Goal: Answer question/provide support

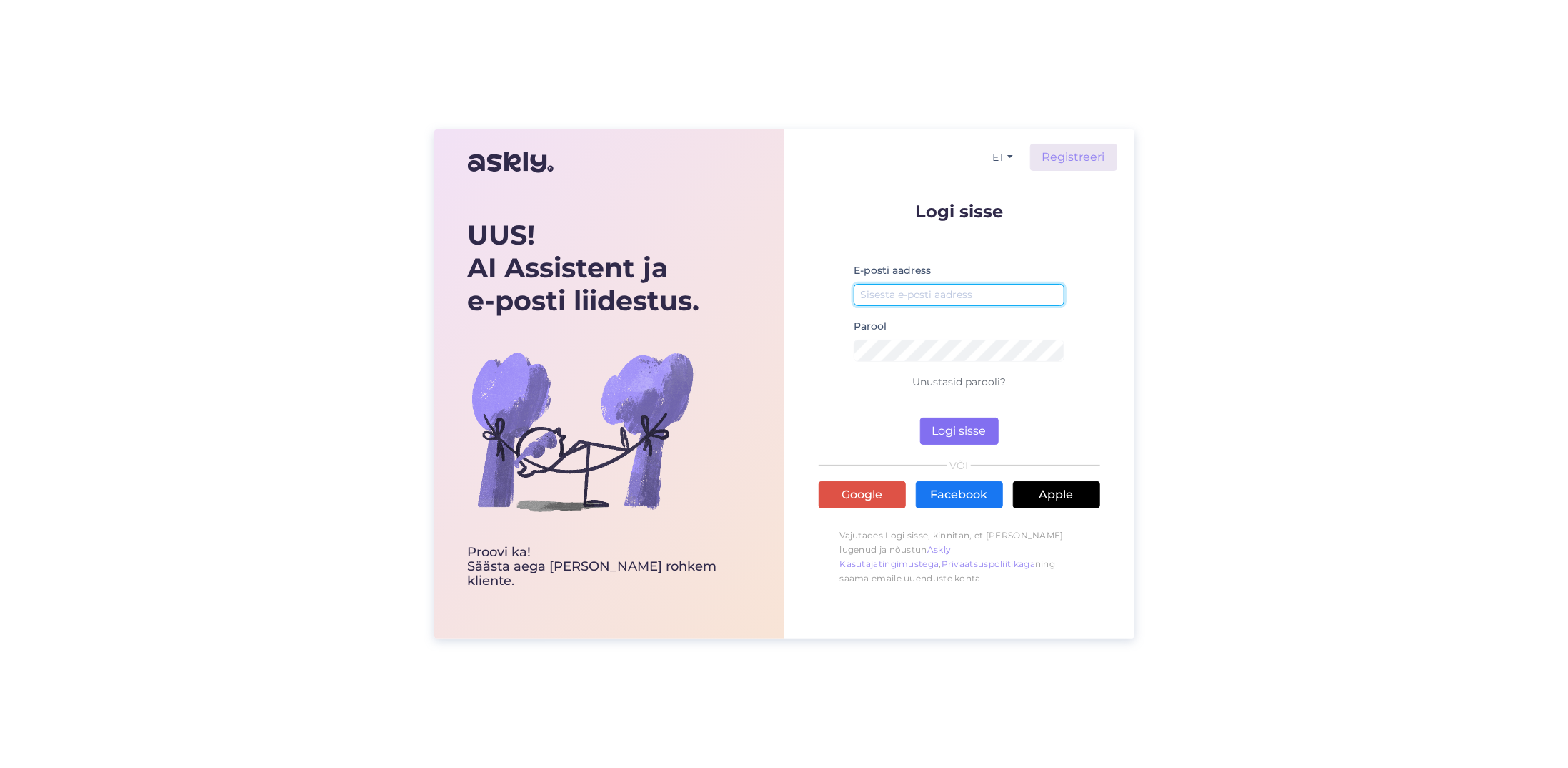
type input "[EMAIL_ADDRESS][DOMAIN_NAME]"
click at [963, 429] on button "Logi sisse" at bounding box center [960, 431] width 79 height 27
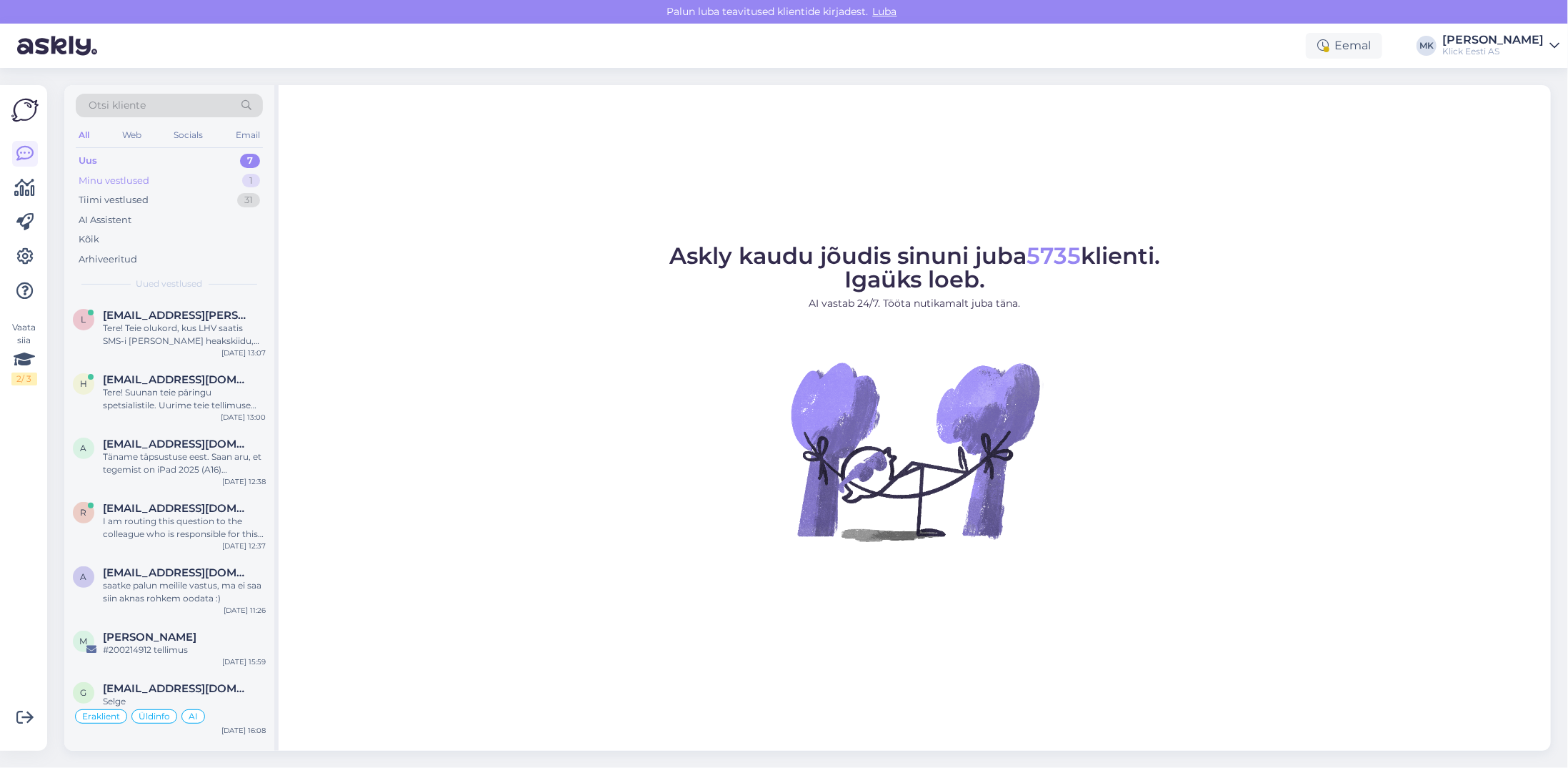
click at [154, 177] on div "Minu vestlused 1" at bounding box center [169, 180] width 187 height 20
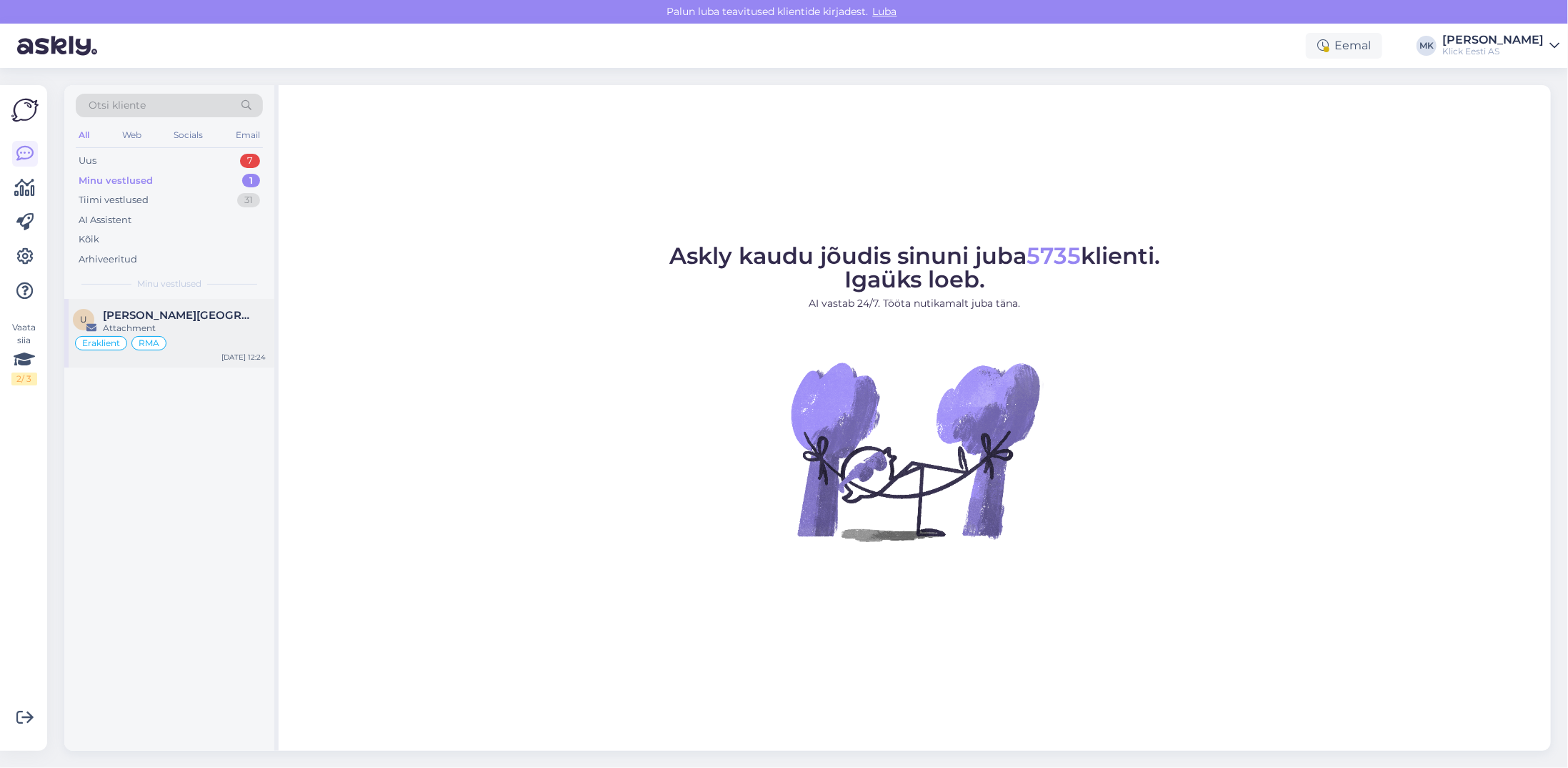
click at [128, 329] on div "Attachment" at bounding box center [185, 327] width 163 height 13
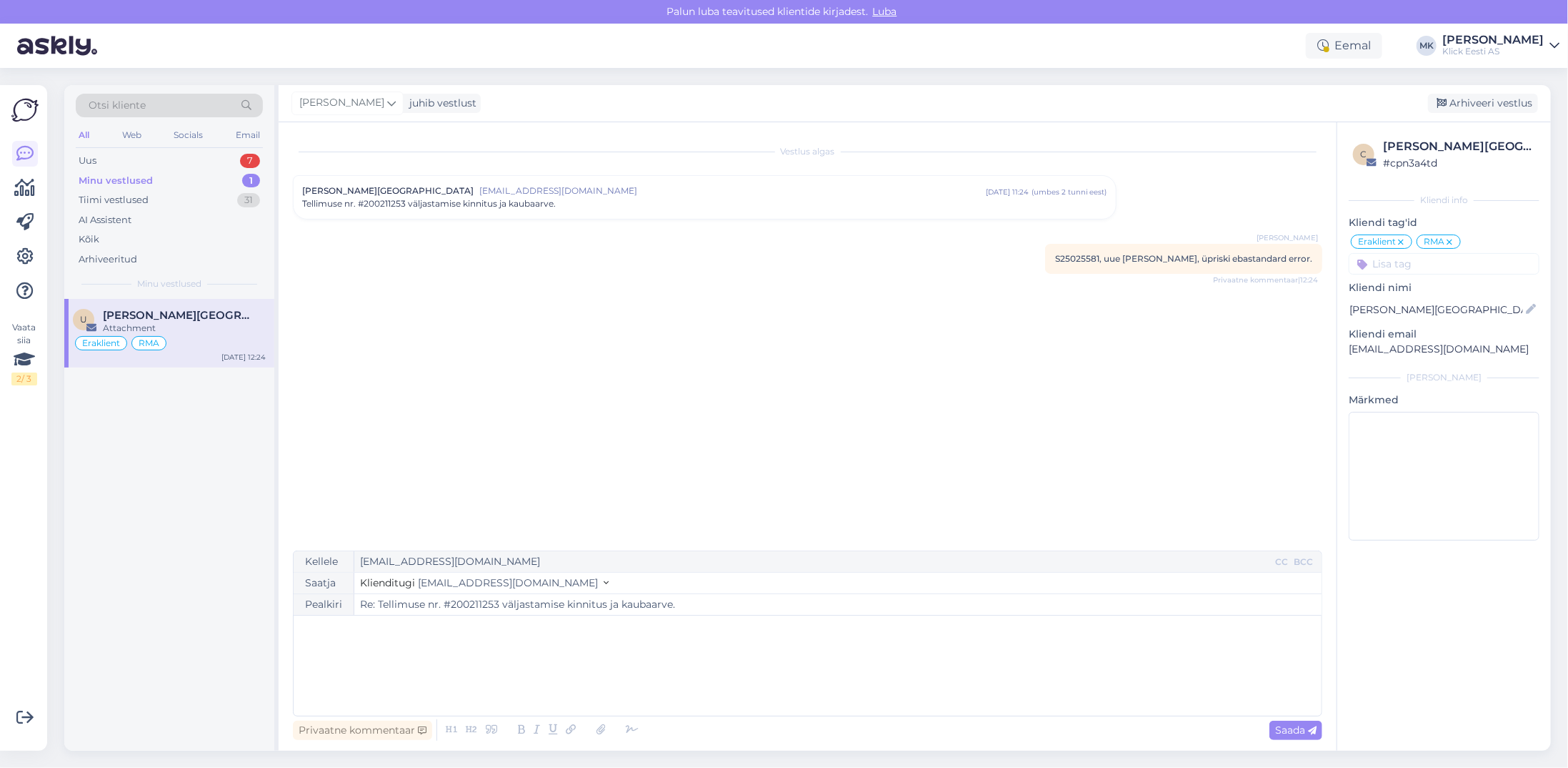
click at [471, 212] on div "[PERSON_NAME] [EMAIL_ADDRESS][DOMAIN_NAME] [DATE] 11:24 ( umbes 2 tunni eest ) …" at bounding box center [705, 197] width 823 height 43
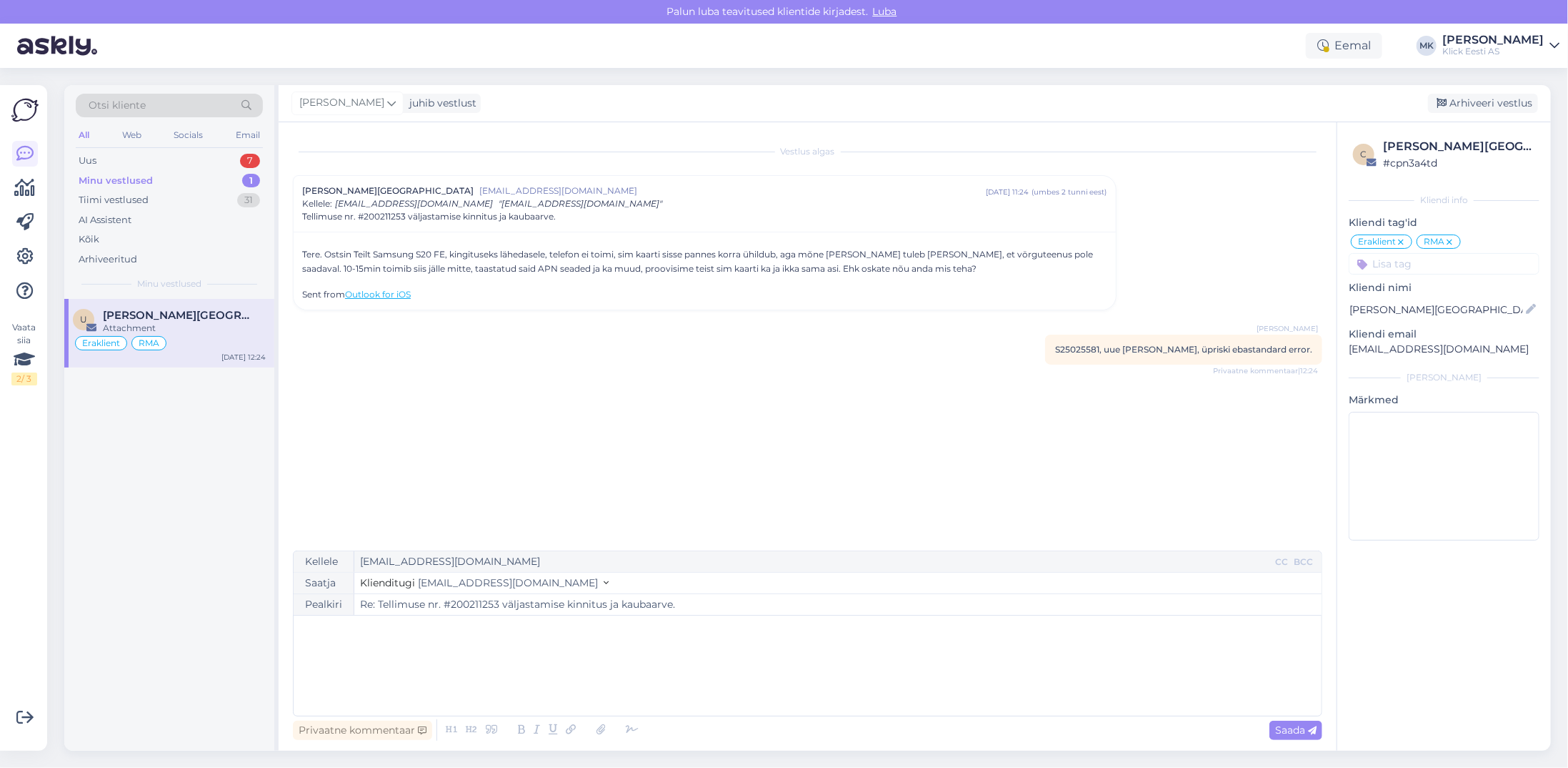
click at [412, 649] on div "﻿" at bounding box center [808, 666] width 1014 height 86
drag, startPoint x: 1123, startPoint y: 348, endPoint x: 1081, endPoint y: 349, distance: 42.0
click at [1081, 349] on span "S25025581, uue [PERSON_NAME], üpriski ebastandard error." at bounding box center [1184, 349] width 257 height 10
copy span "S25025581"
click at [415, 657] on p "Telefon tuleks" at bounding box center [808, 660] width 1014 height 15
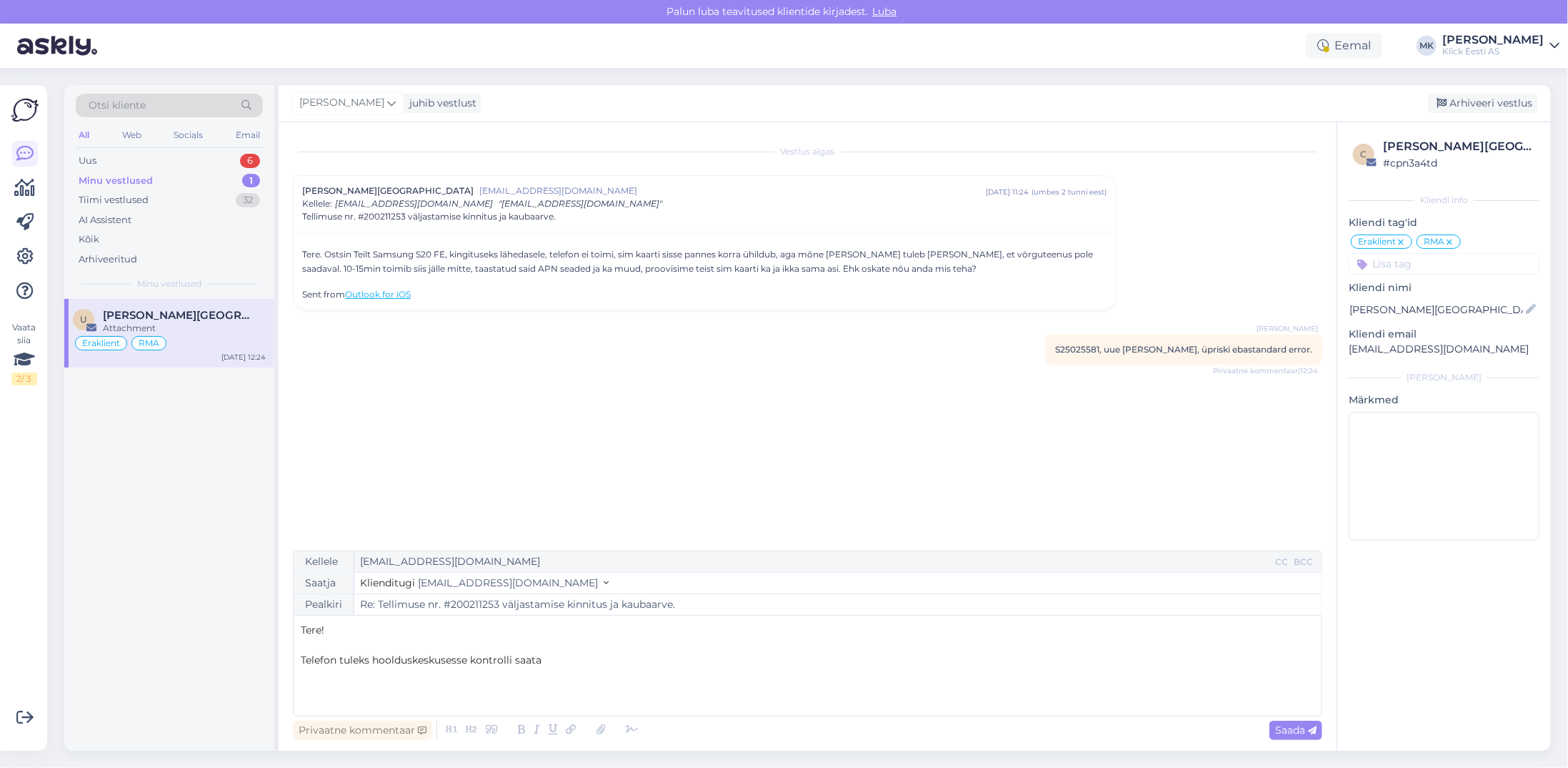
click at [301, 659] on span "Telefon tuleks hoolduskeskusesse kontrolli saata" at bounding box center [421, 659] width 241 height 13
click at [800, 670] on div "Tere! ﻿ [PERSON_NAME] ei ole SIM-kaardis kindlasti, siis see telefon tuleks hoo…" at bounding box center [808, 666] width 1014 height 86
click at [1089, 654] on span "[PERSON_NAME] ei ole SIM-kaardis kindlasti, siis see telefon tuleks hoolduskesk…" at bounding box center [806, 667] width 1009 height 28
click at [1309, 666] on p "[PERSON_NAME] ei ole SIM-kaardis kindlasti, siis see telefon tuleks hoolduskesk…" at bounding box center [808, 667] width 1014 height 30
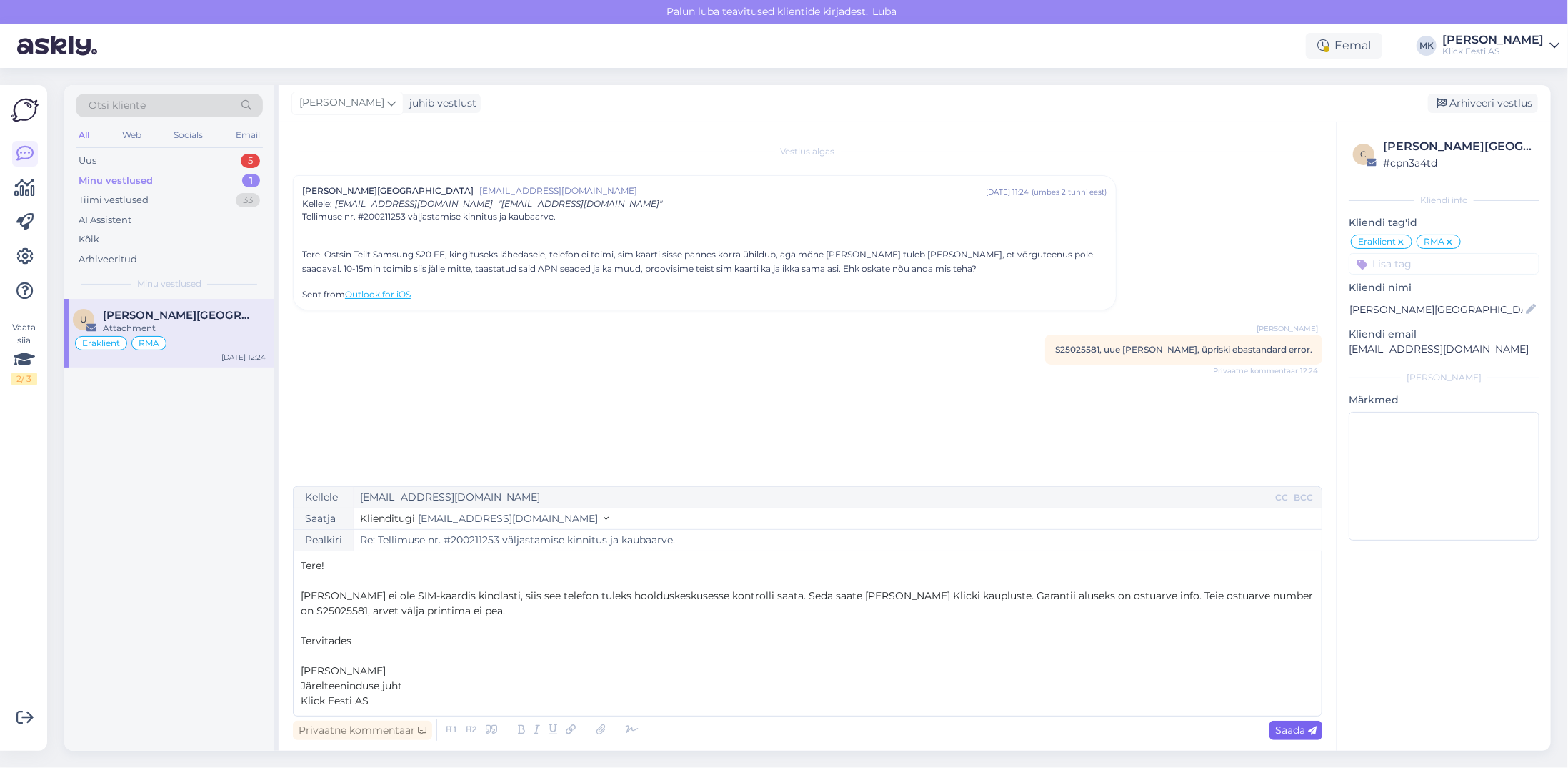
click at [1301, 726] on span "Saada" at bounding box center [1296, 729] width 42 height 13
type input "Re: Re: Tellimuse nr. #200211253 väljastamise kinnitus ja kaubaarve."
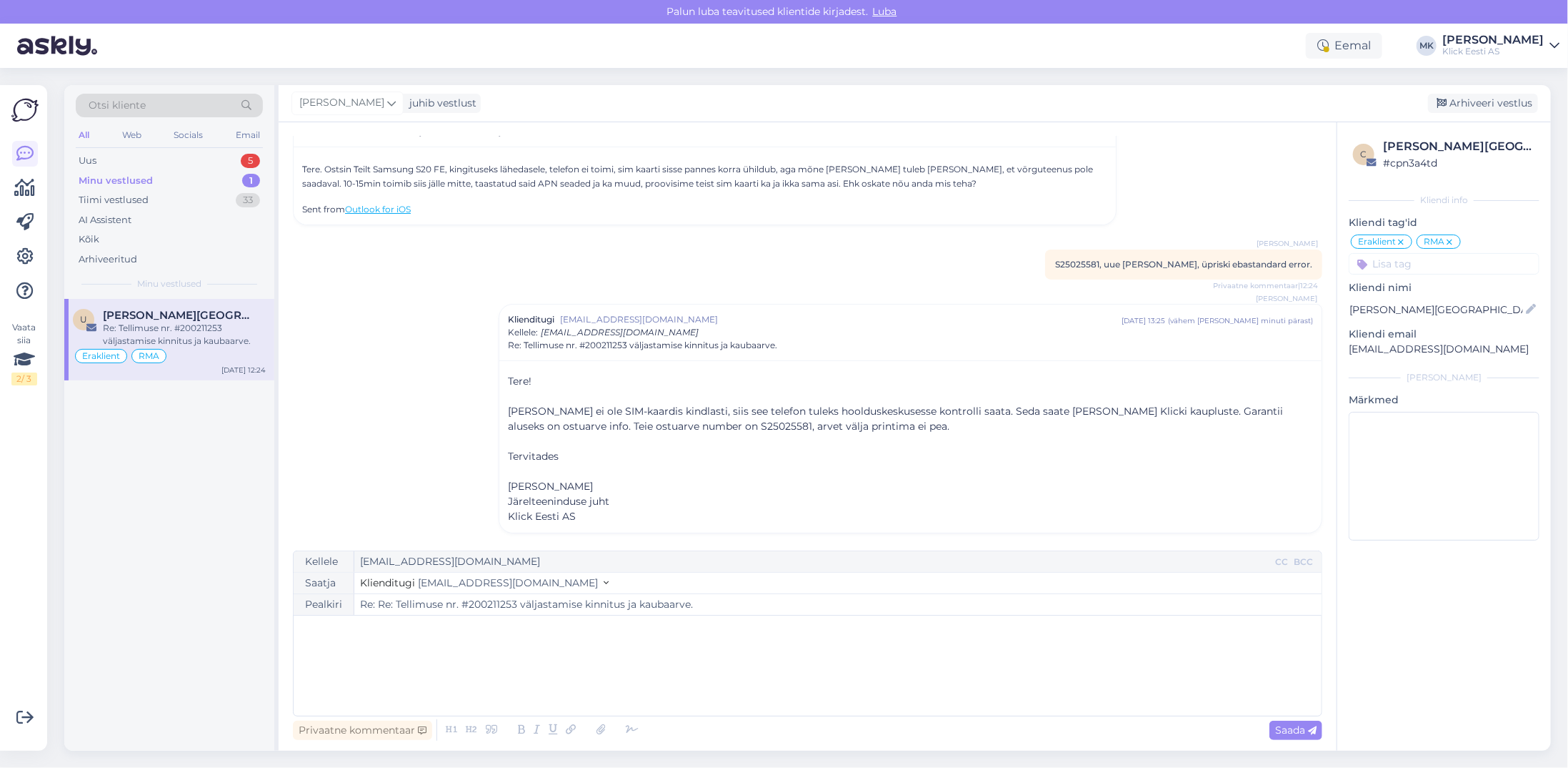
scroll to position [86, 0]
click at [1466, 100] on div "Arhiveeri vestlus" at bounding box center [1483, 103] width 110 height 19
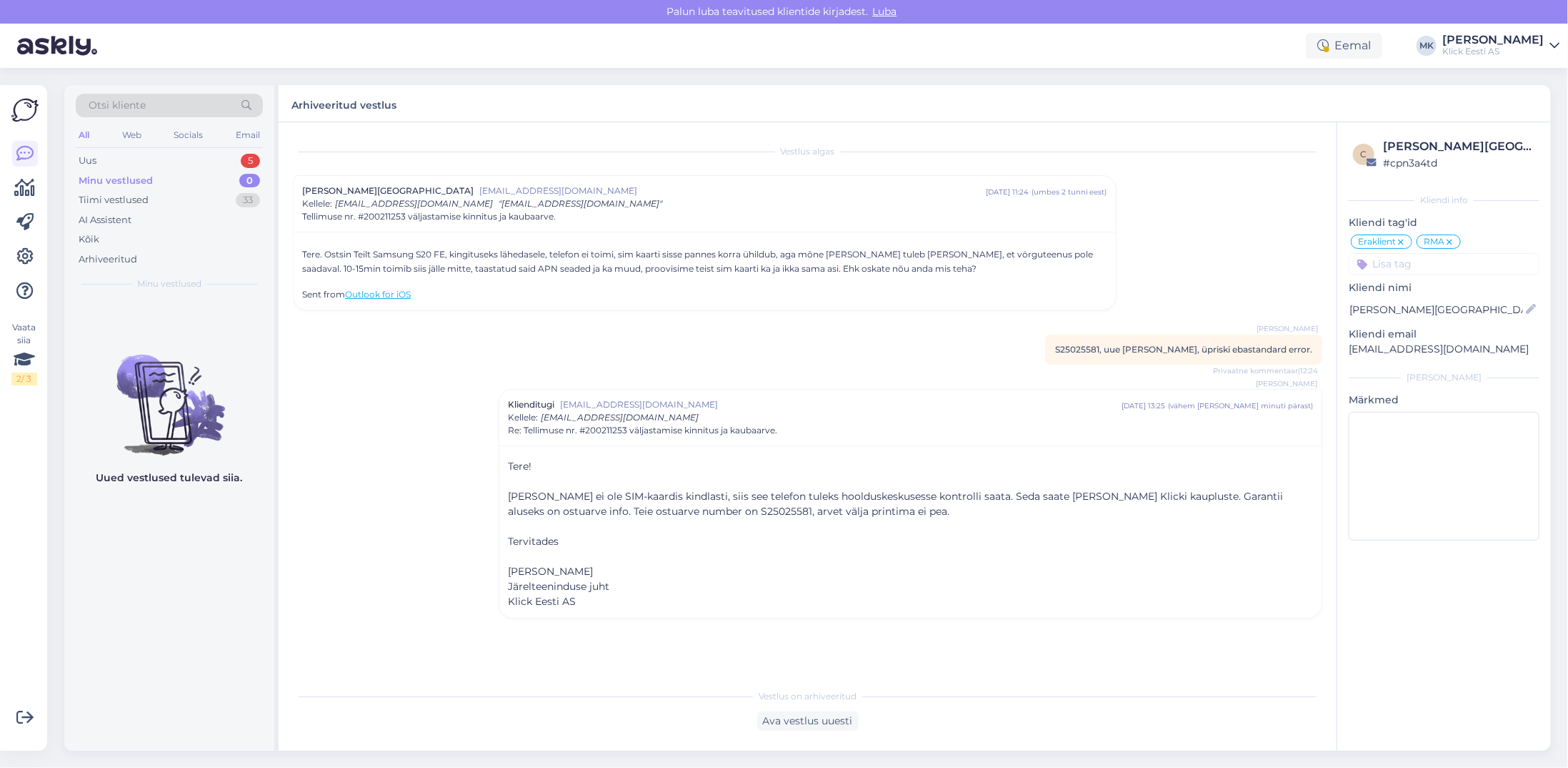
scroll to position [0, 0]
